Goal: Information Seeking & Learning: Learn about a topic

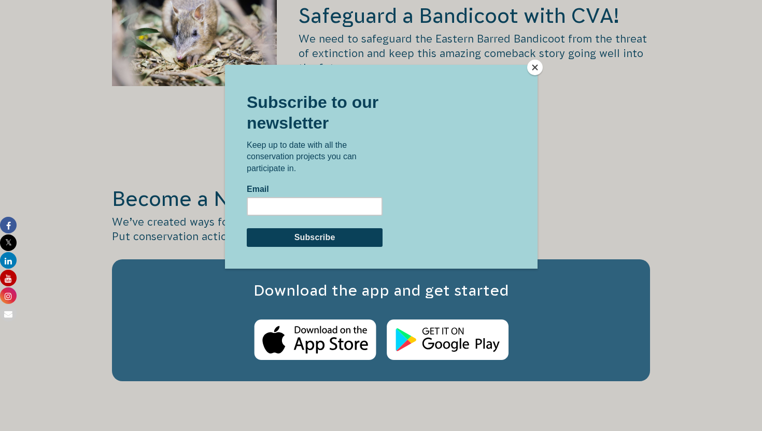
scroll to position [1669, 0]
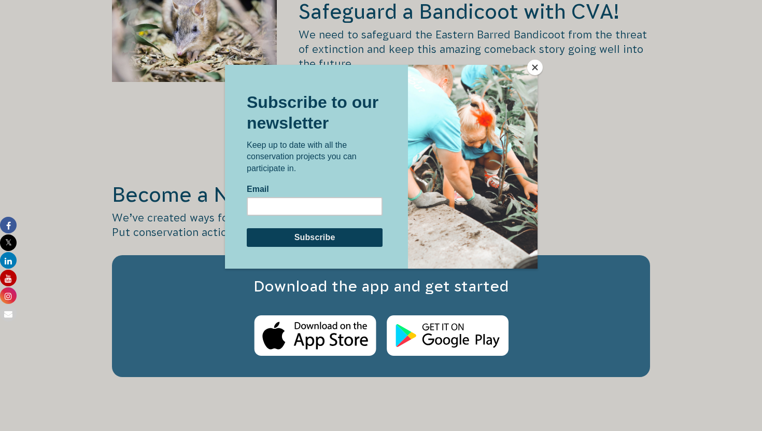
click at [538, 66] on button "Close" at bounding box center [535, 68] width 16 height 16
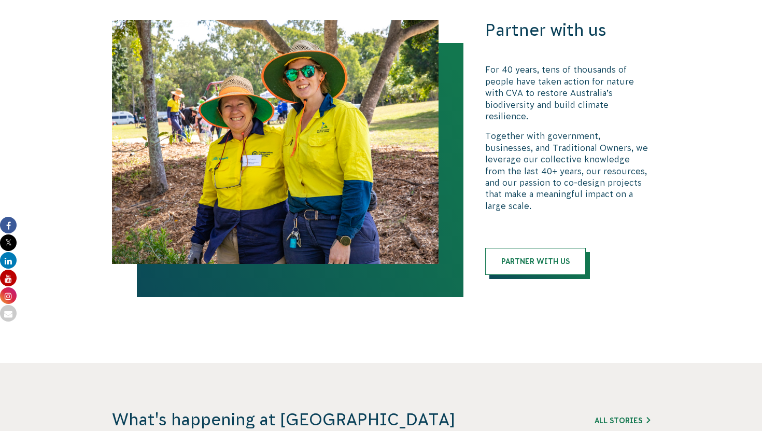
scroll to position [2329, 0]
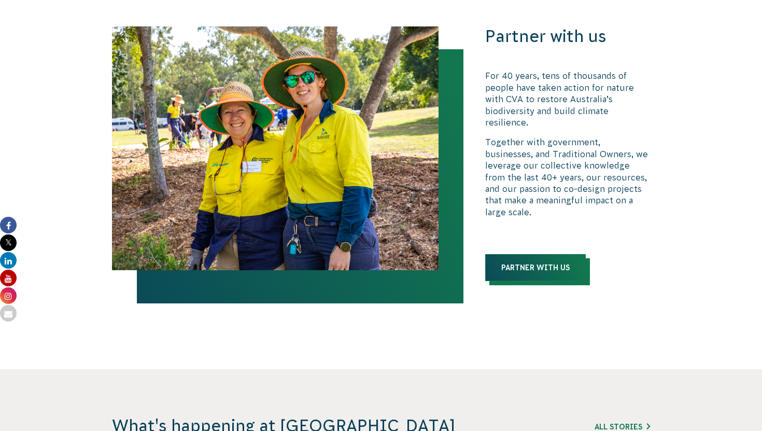
click at [546, 254] on link "Partner with us" at bounding box center [535, 267] width 101 height 27
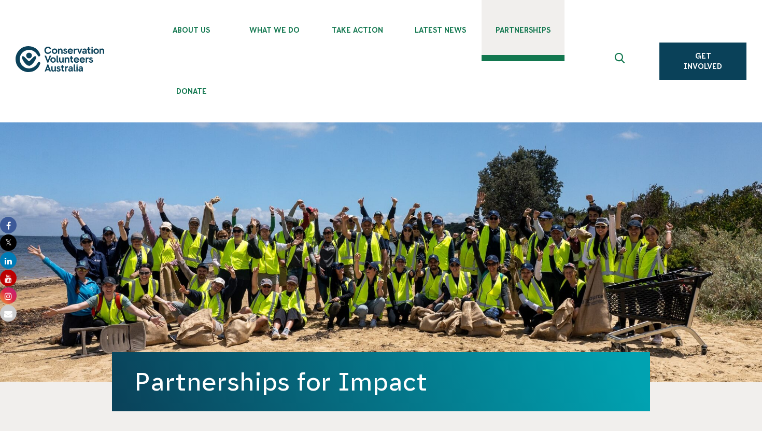
click at [548, 31] on span "Partnerships" at bounding box center [523, 30] width 83 height 8
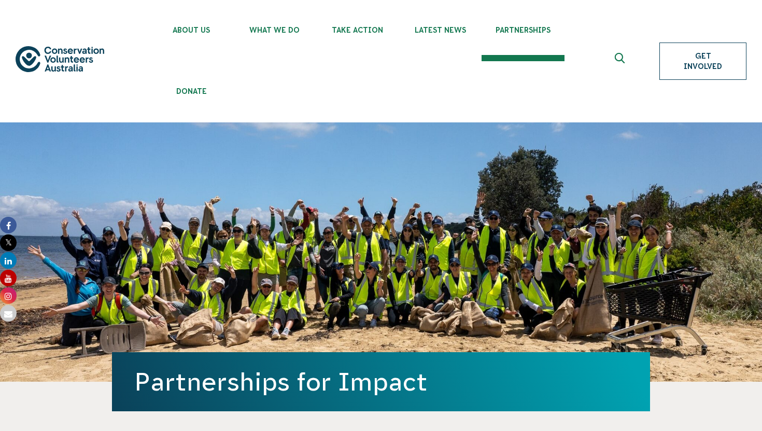
click at [712, 66] on link "Get Involved" at bounding box center [702, 61] width 87 height 37
click at [49, 47] on img at bounding box center [60, 59] width 89 height 26
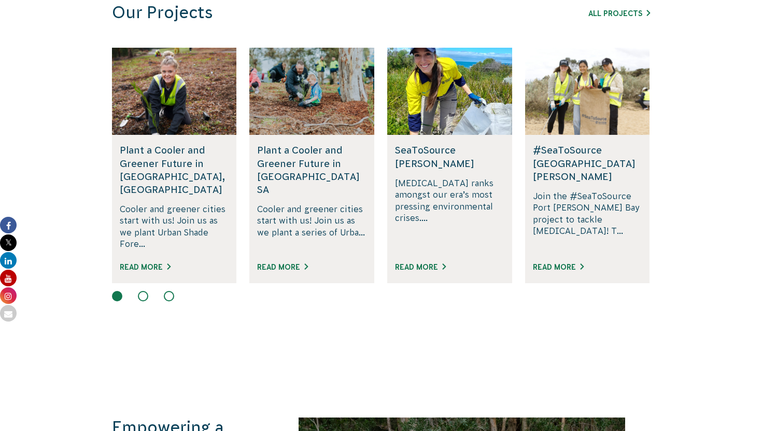
scroll to position [709, 0]
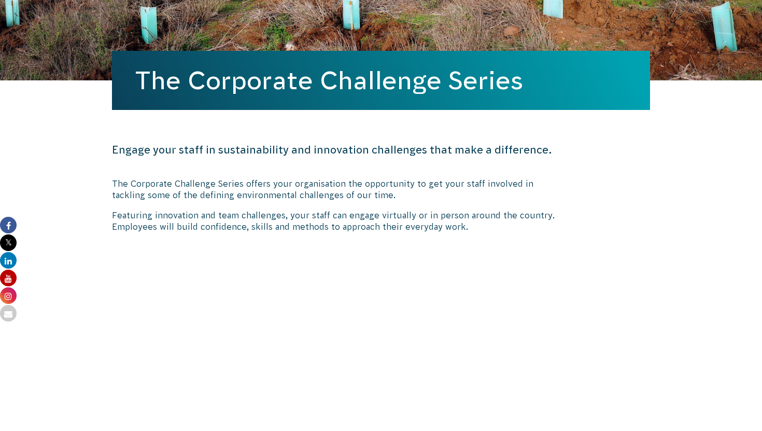
scroll to position [307, 0]
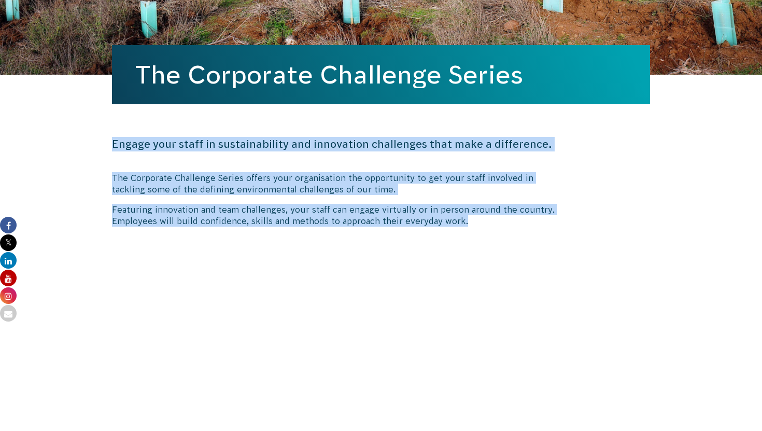
drag, startPoint x: 86, startPoint y: 107, endPoint x: 506, endPoint y: 219, distance: 435.5
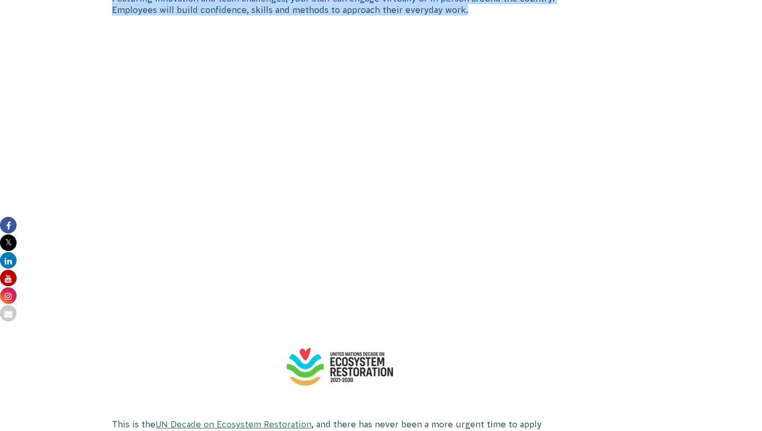
scroll to position [533, 0]
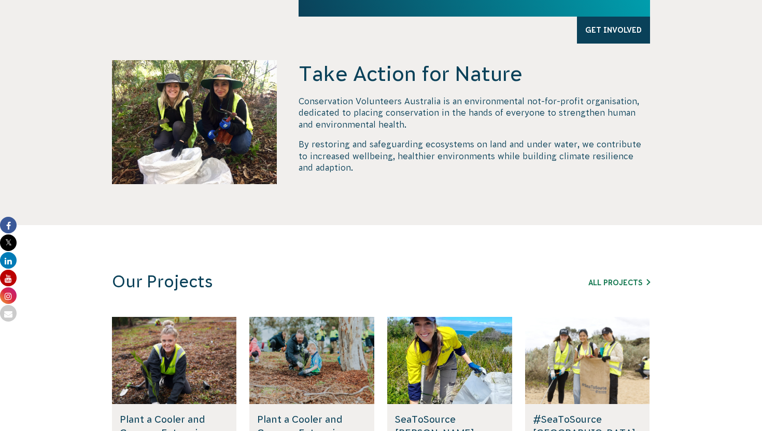
scroll to position [457, 0]
